Goal: Find specific page/section: Find specific page/section

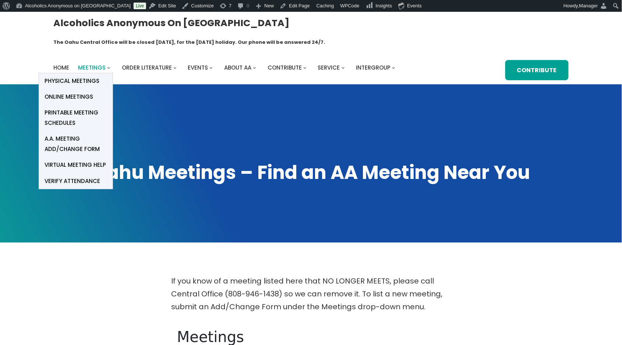
click at [99, 64] on span "Meetings" at bounding box center [92, 68] width 28 height 8
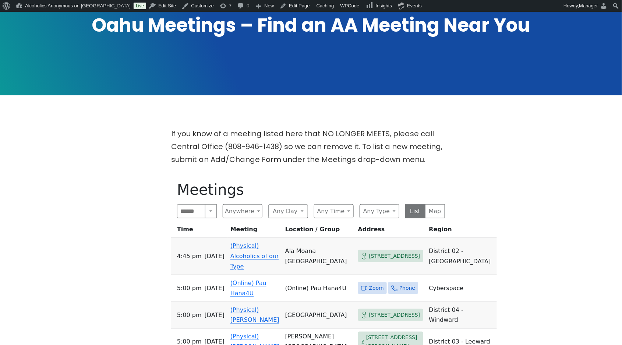
scroll to position [294, 0]
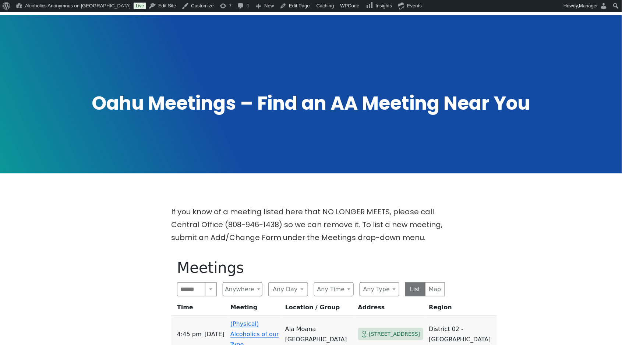
scroll to position [196, 0]
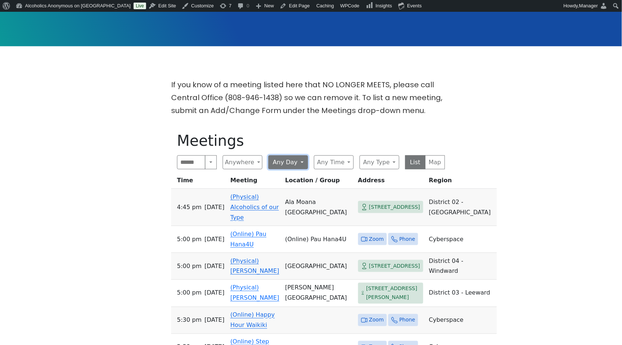
click at [287, 155] on button "Any Day" at bounding box center [288, 162] width 40 height 14
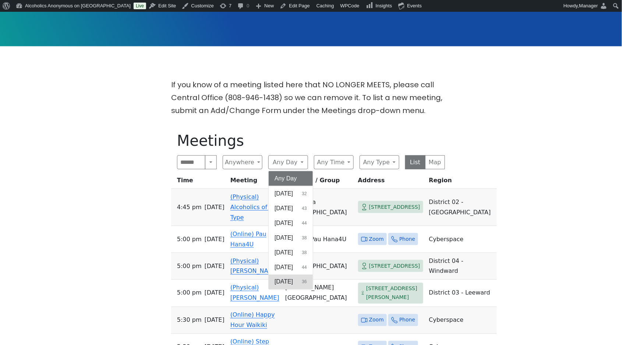
click at [284, 274] on button "Saturday 36" at bounding box center [291, 281] width 44 height 15
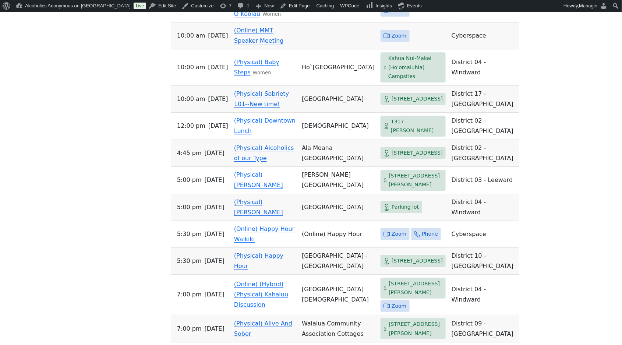
scroll to position [785, 0]
